Goal: Task Accomplishment & Management: Manage account settings

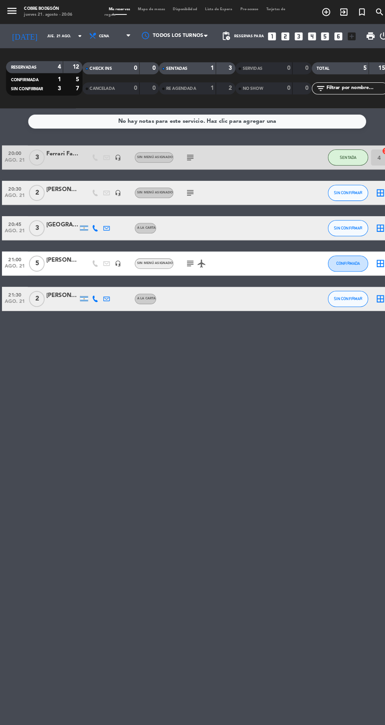
click at [323, 13] on icon "exit_to_app" at bounding box center [318, 11] width 9 height 9
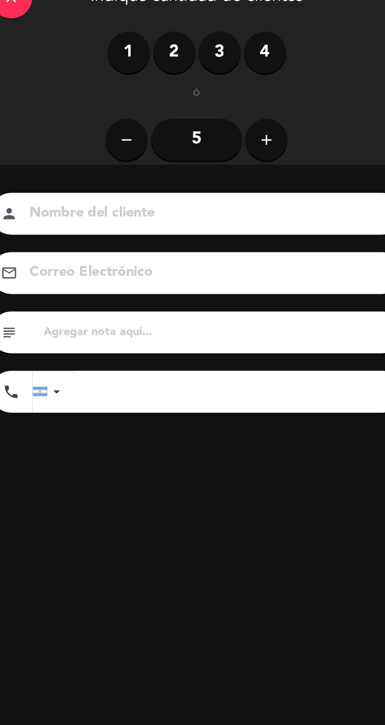
click at [115, 64] on label "2" at bounding box center [117, 61] width 24 height 24
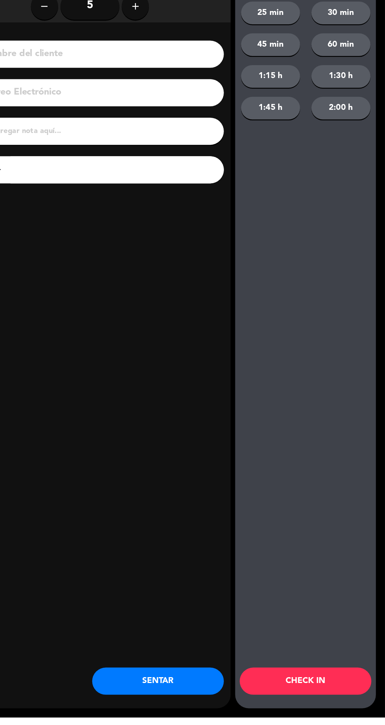
click at [219, 706] on button "SENTAR" at bounding box center [189, 694] width 114 height 24
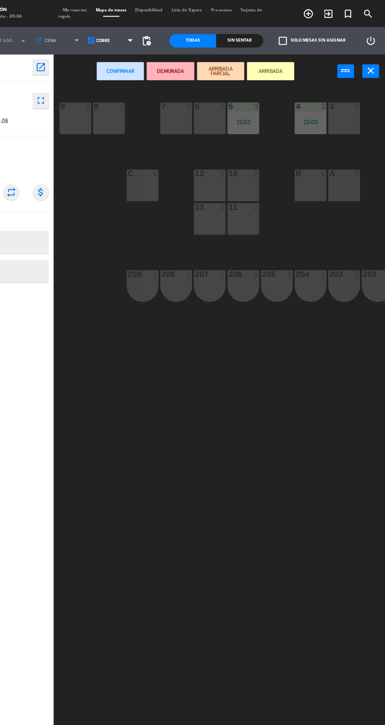
scroll to position [11, 0]
click at [152, 102] on div "8 2" at bounding box center [145, 102] width 27 height 27
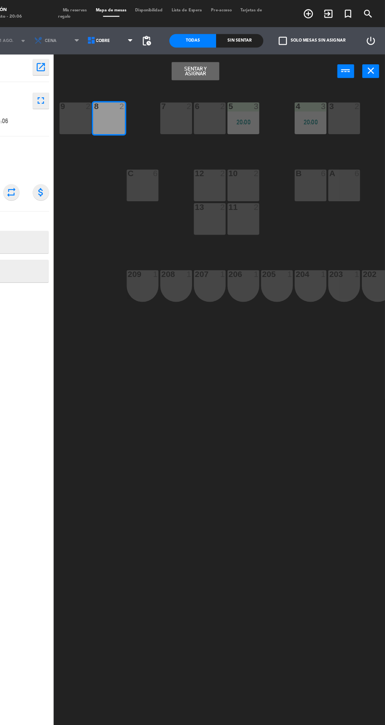
click at [223, 63] on button "Sentar y Asignar" at bounding box center [220, 62] width 41 height 16
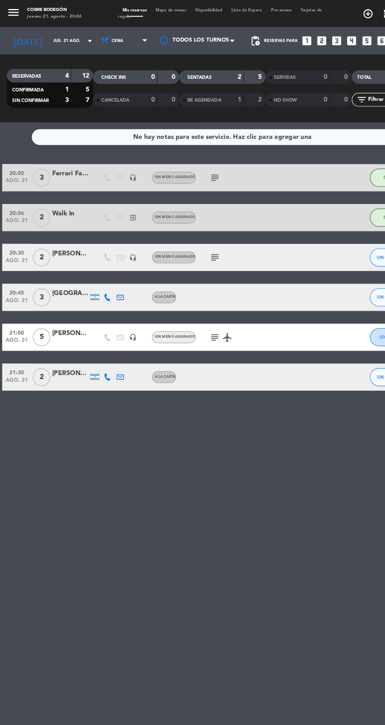
click at [190, 82] on div "RE AGENDADA" at bounding box center [175, 86] width 36 height 9
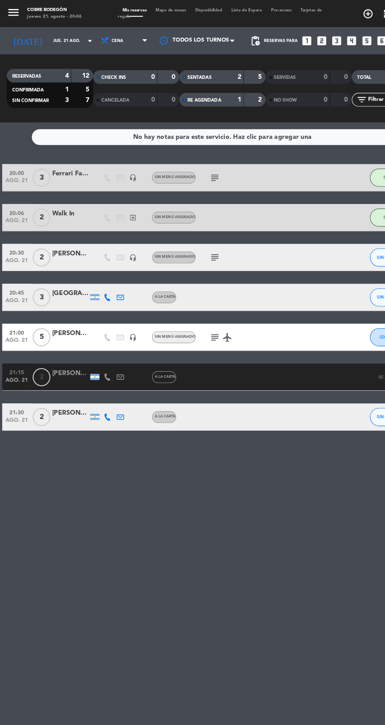
click at [198, 62] on div "2" at bounding box center [201, 66] width 16 height 9
click at [198, 82] on div "1" at bounding box center [201, 86] width 16 height 9
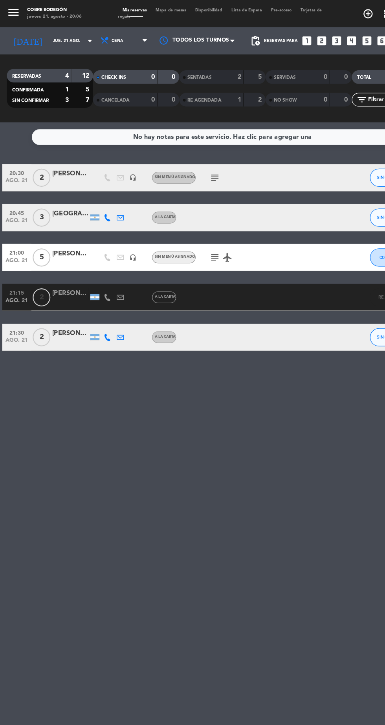
click at [194, 82] on div "1" at bounding box center [201, 86] width 16 height 9
click at [201, 82] on div "1" at bounding box center [201, 86] width 16 height 9
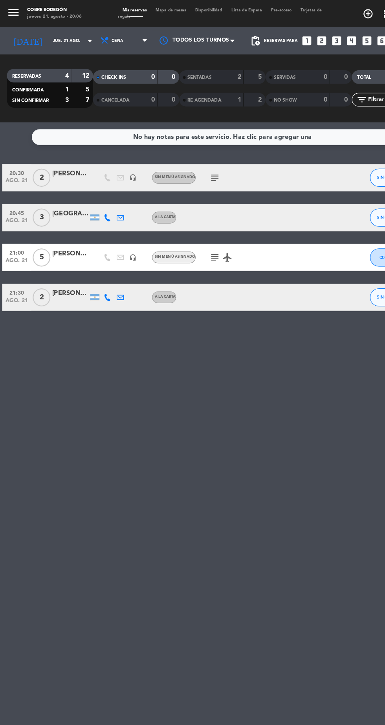
click at [186, 218] on icon "subject" at bounding box center [185, 222] width 9 height 9
click at [75, 215] on div "[PERSON_NAME]" at bounding box center [60, 219] width 31 height 9
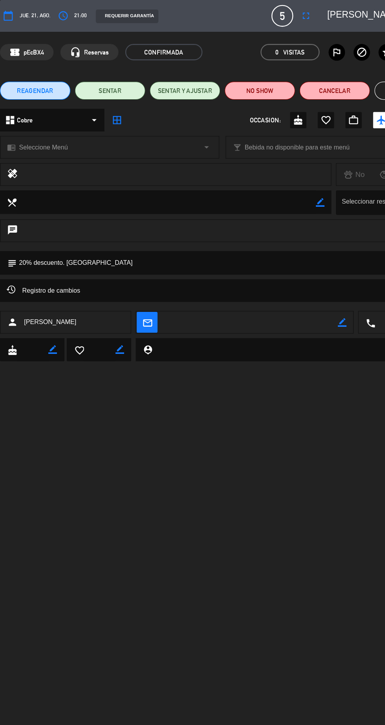
click at [269, 14] on icon "fullscreen" at bounding box center [264, 13] width 9 height 9
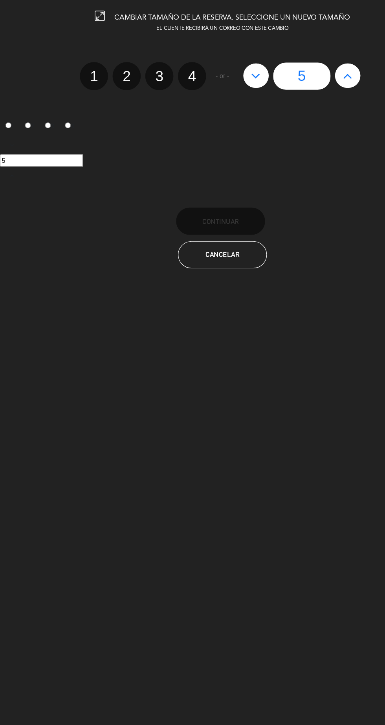
click at [163, 68] on label "4" at bounding box center [166, 66] width 24 height 24
click at [163, 62] on input "4" at bounding box center [165, 59] width 5 height 5
radio input "true"
radio input "false"
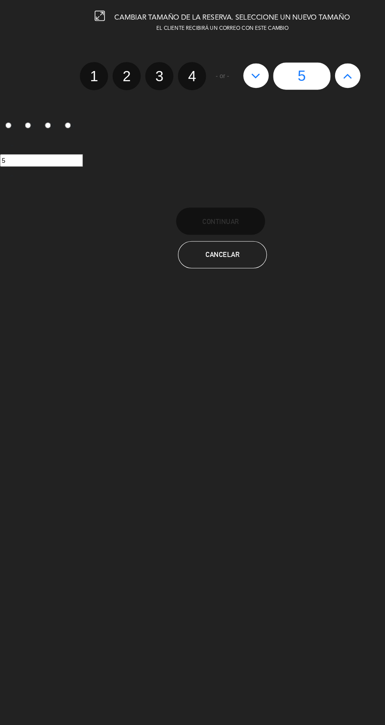
radio input "false"
radio input "true"
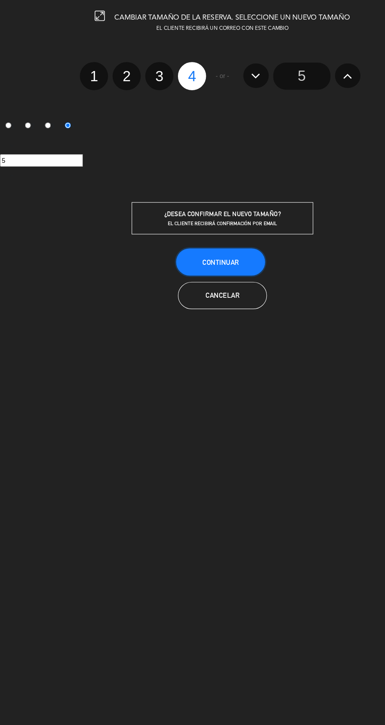
click at [218, 234] on button "Continuar" at bounding box center [190, 227] width 77 height 24
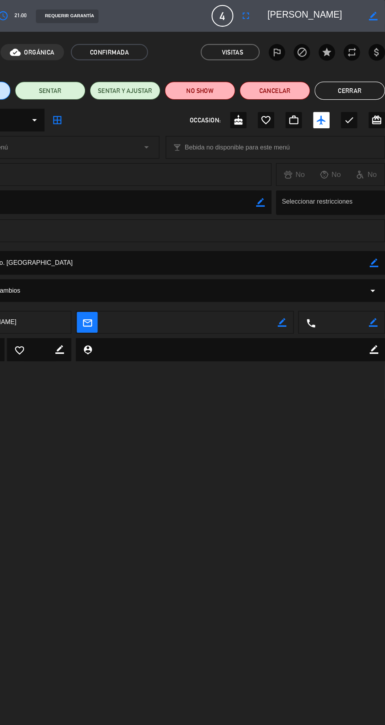
click at [362, 83] on button "Cerrar" at bounding box center [354, 79] width 61 height 16
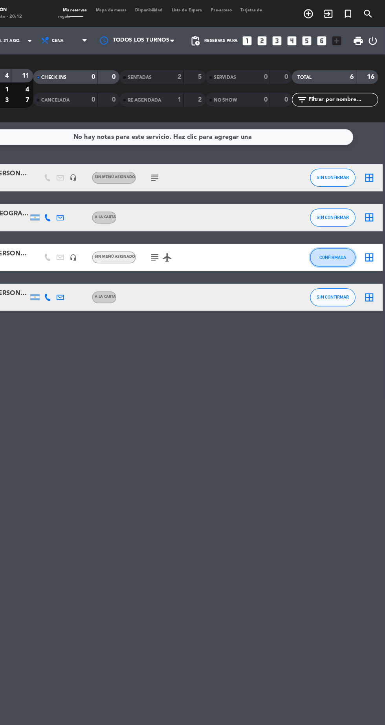
click at [344, 223] on span "CONFIRMADA" at bounding box center [339, 223] width 23 height 4
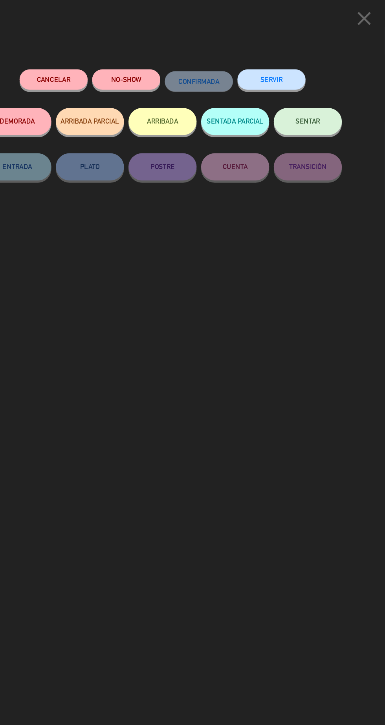
click at [338, 111] on button "SENTAR" at bounding box center [318, 105] width 59 height 24
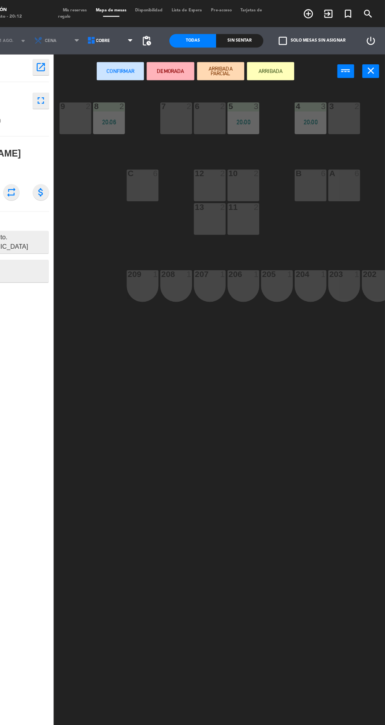
click at [309, 167] on div "B 6" at bounding box center [320, 160] width 27 height 27
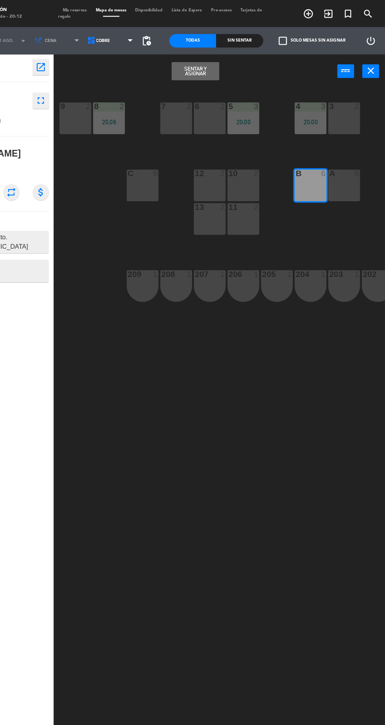
click at [237, 67] on button "Sentar y Asignar" at bounding box center [220, 62] width 41 height 16
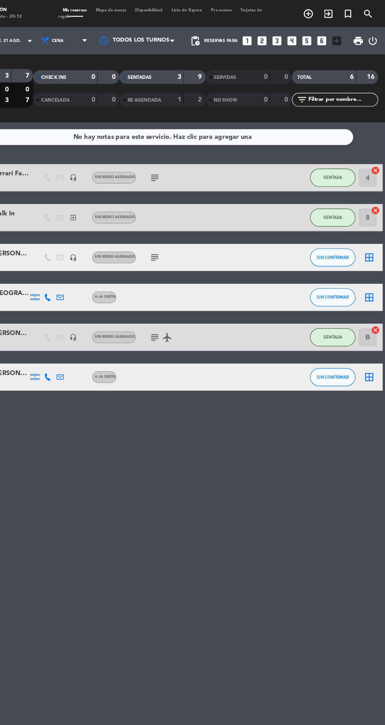
click at [198, 70] on div "3" at bounding box center [201, 66] width 16 height 9
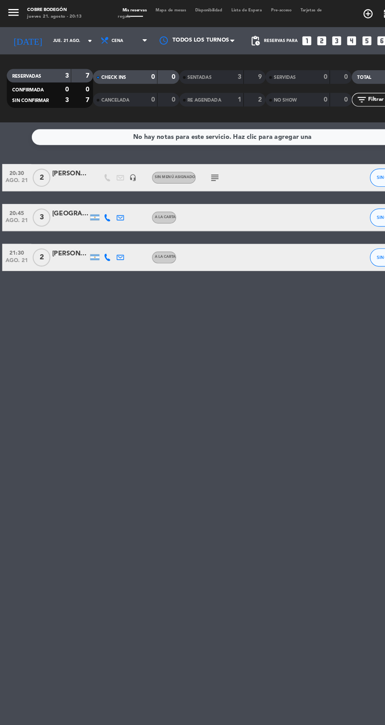
click at [188, 154] on icon "subject" at bounding box center [185, 153] width 9 height 9
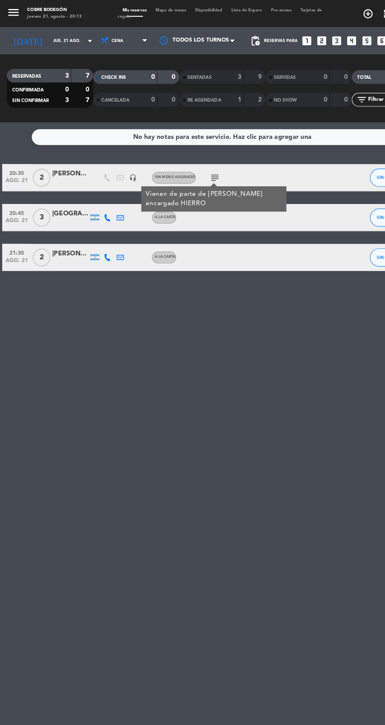
click at [280, 314] on div "No hay notas para este servicio. Haz clic para agregar una 20:30 ago. 21 2 [PER…" at bounding box center [192, 415] width 385 height 619
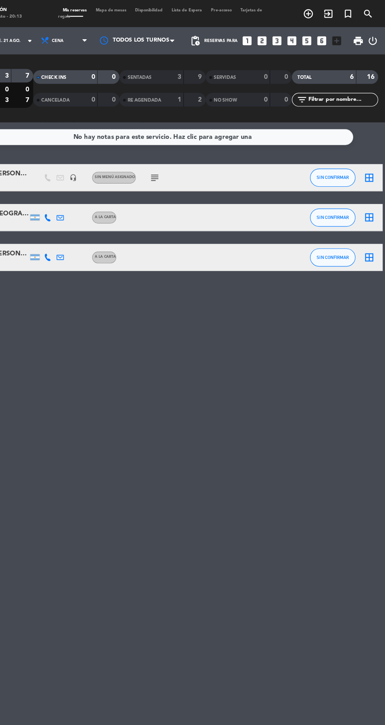
click at [372, 157] on icon "border_all" at bounding box center [370, 153] width 9 height 9
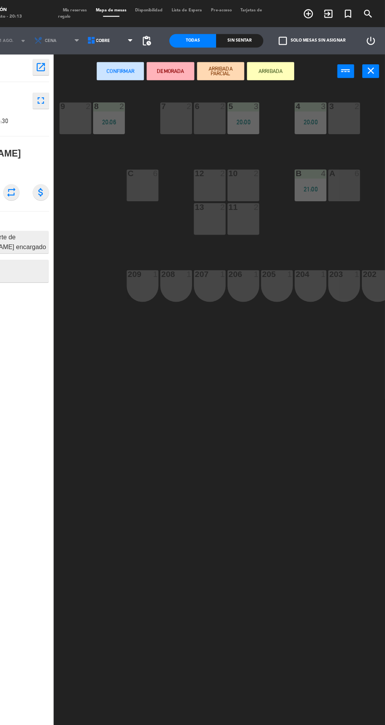
click at [236, 199] on div "13 2" at bounding box center [232, 189] width 27 height 27
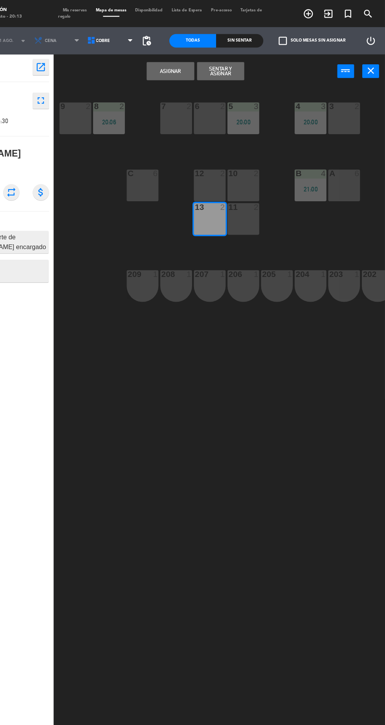
click at [205, 66] on button "Asignar" at bounding box center [199, 62] width 41 height 16
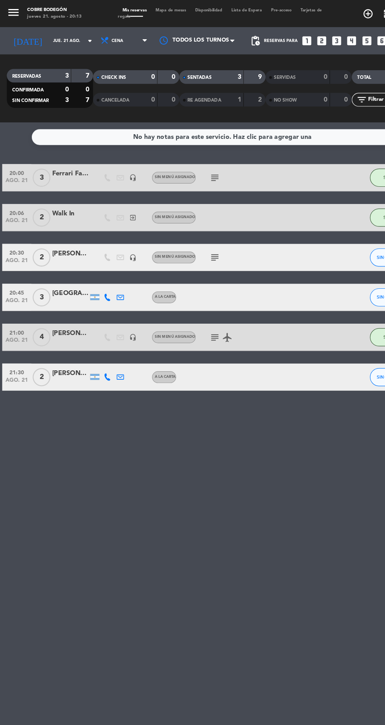
click at [201, 68] on div "3" at bounding box center [201, 66] width 16 height 9
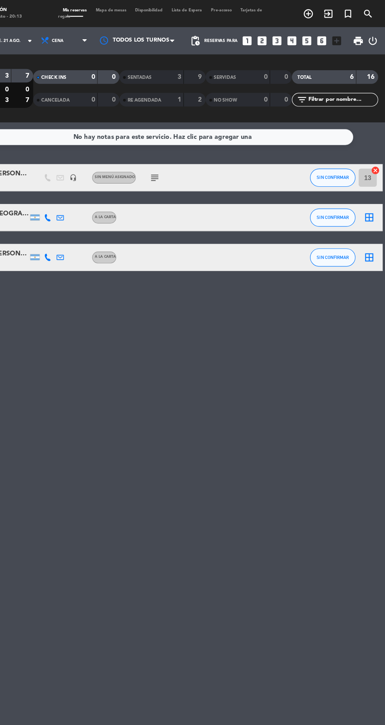
click at [370, 153] on input "13" at bounding box center [370, 154] width 16 height 16
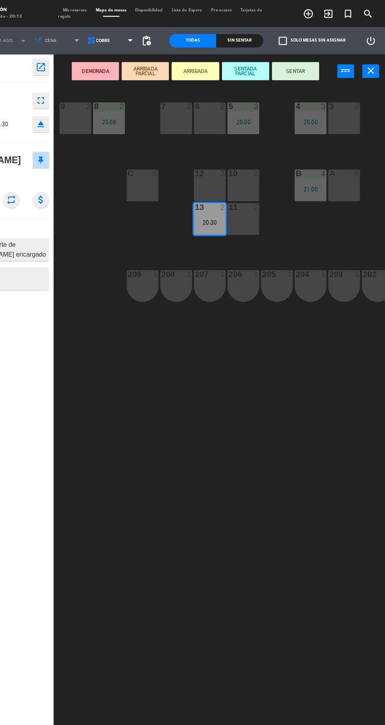
click at [239, 192] on div "20:30" at bounding box center [232, 192] width 27 height 5
click at [270, 197] on div "11 2" at bounding box center [261, 189] width 27 height 27
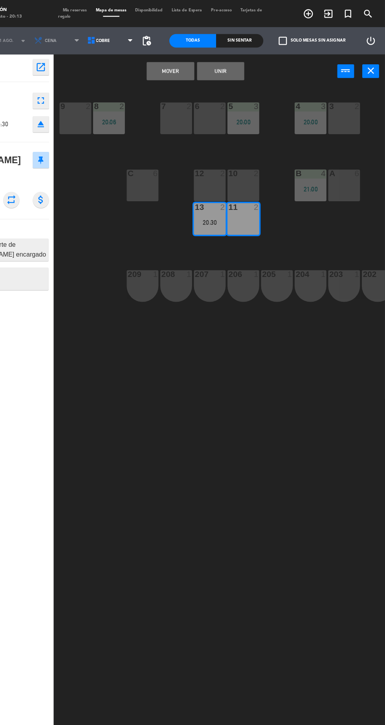
click at [207, 63] on button "Mover" at bounding box center [199, 62] width 41 height 16
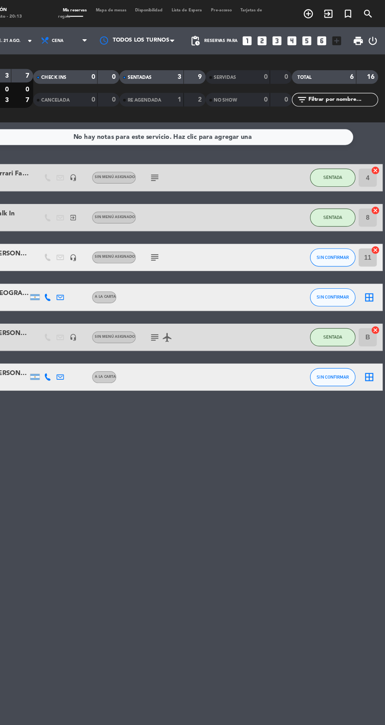
click at [207, 67] on strong "3" at bounding box center [206, 66] width 3 height 5
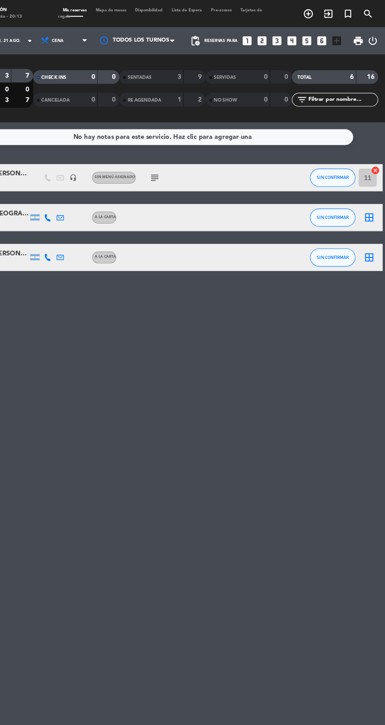
click at [373, 227] on icon "border_all" at bounding box center [370, 222] width 9 height 9
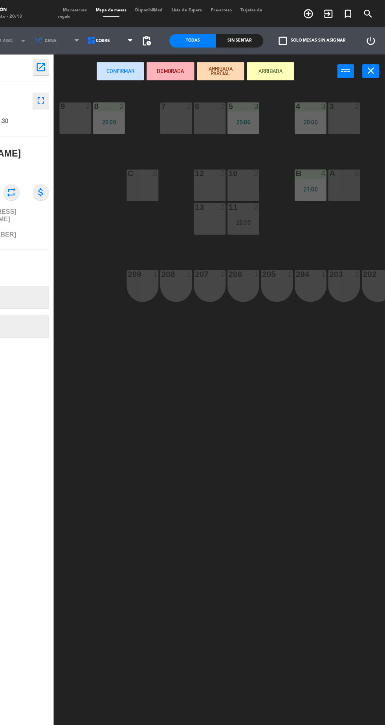
click at [263, 169] on div "10 2" at bounding box center [261, 160] width 27 height 27
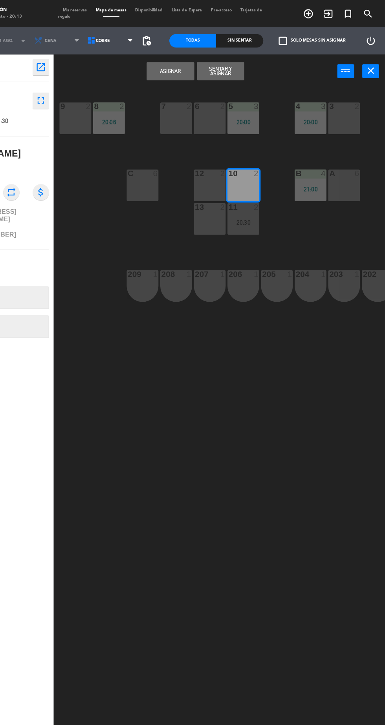
click at [200, 63] on button "Asignar" at bounding box center [199, 62] width 41 height 16
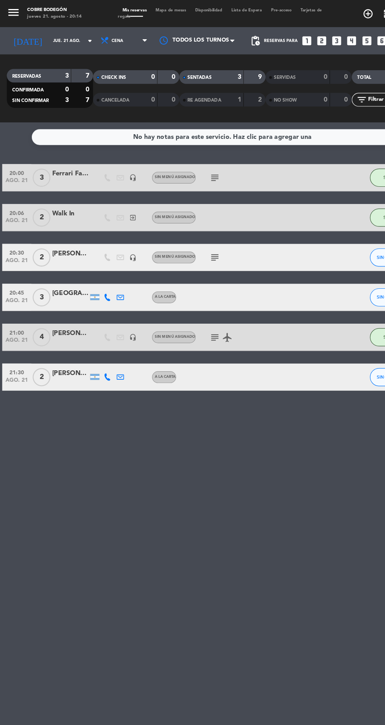
click at [198, 69] on div "3" at bounding box center [201, 66] width 16 height 9
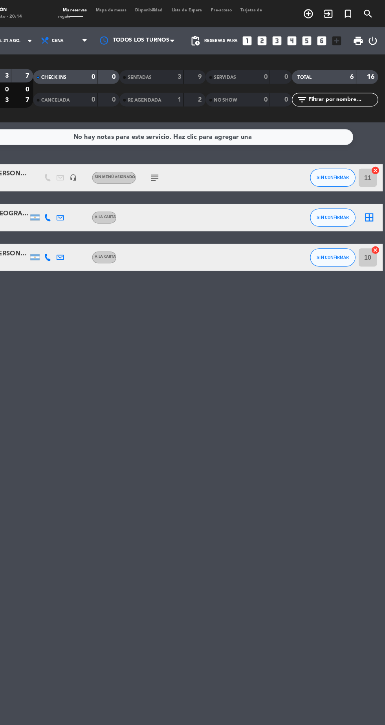
click at [371, 190] on icon "border_all" at bounding box center [370, 188] width 9 height 9
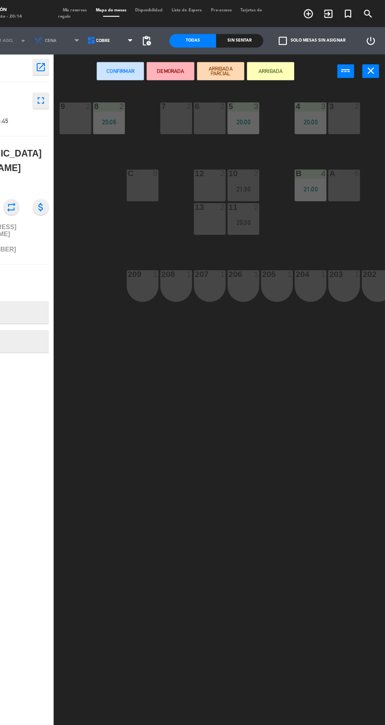
click at [235, 162] on div "12 2" at bounding box center [232, 160] width 27 height 27
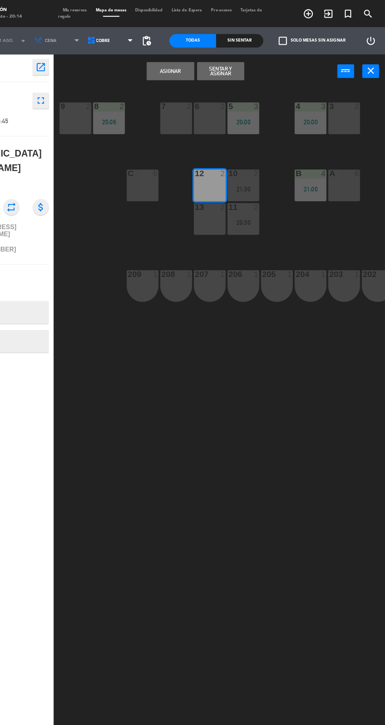
click at [235, 192] on div "13 2" at bounding box center [232, 189] width 27 height 27
click at [209, 66] on button "Asignar" at bounding box center [199, 62] width 41 height 16
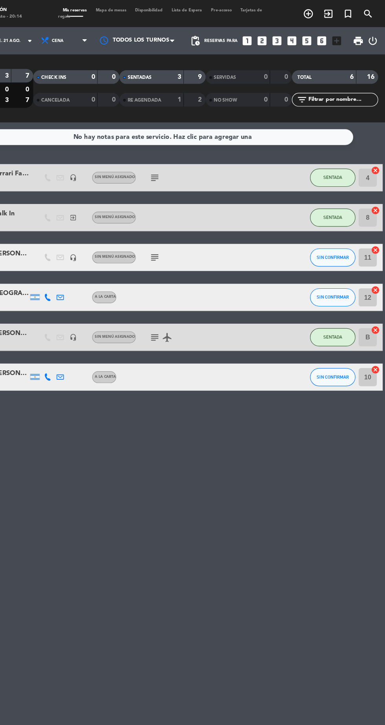
click at [195, 65] on div "3" at bounding box center [201, 66] width 16 height 9
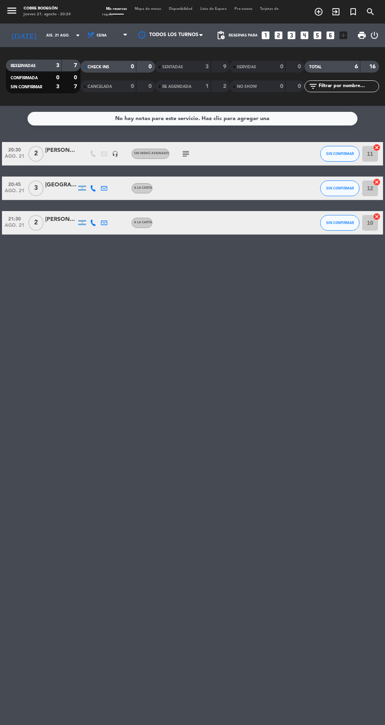
click at [185, 155] on icon "subject" at bounding box center [185, 153] width 9 height 9
click at [298, 370] on div "No hay notas para este servicio. Haz clic para agregar una 20:30 ago. 21 2 [PER…" at bounding box center [192, 415] width 385 height 619
